Goal: Find specific page/section: Find specific page/section

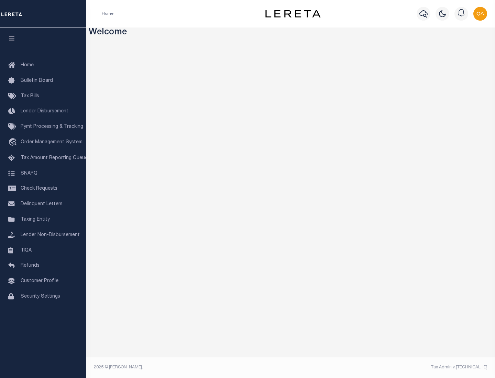
click at [43, 158] on span "Tax Amount Reporting Queue" at bounding box center [54, 158] width 67 height 5
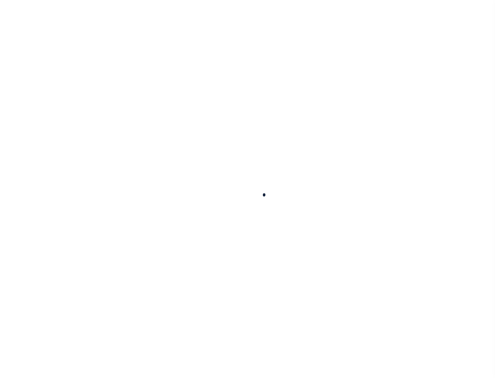
select select "100"
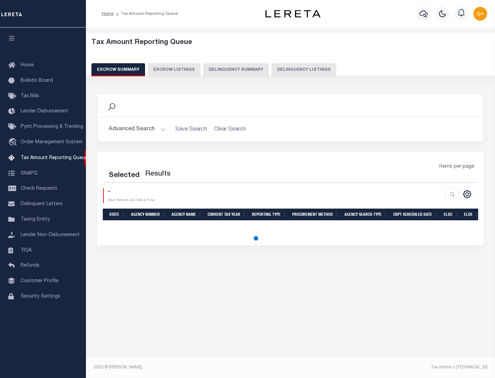
select select "100"
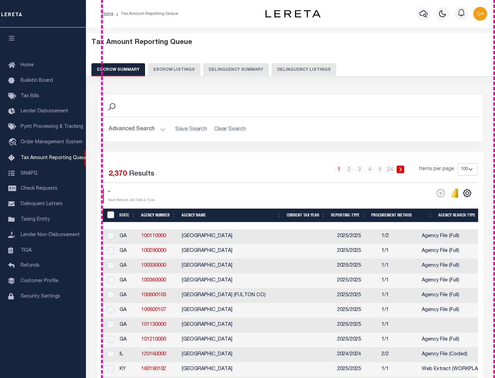
scroll to position [779, 0]
